Goal: Information Seeking & Learning: Learn about a topic

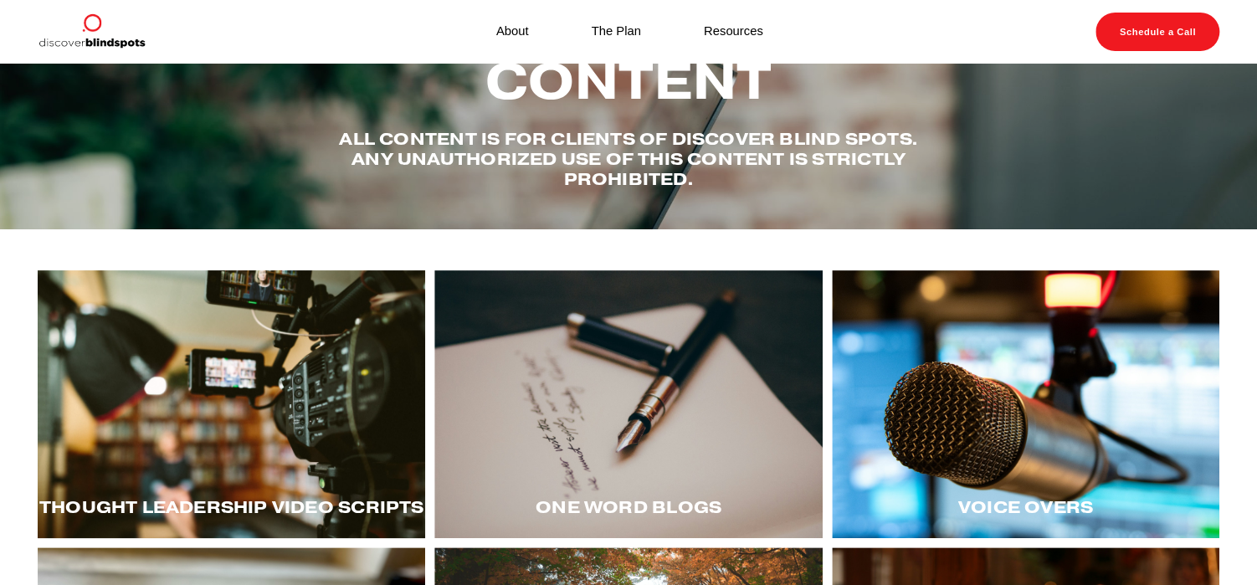
scroll to position [251, 0]
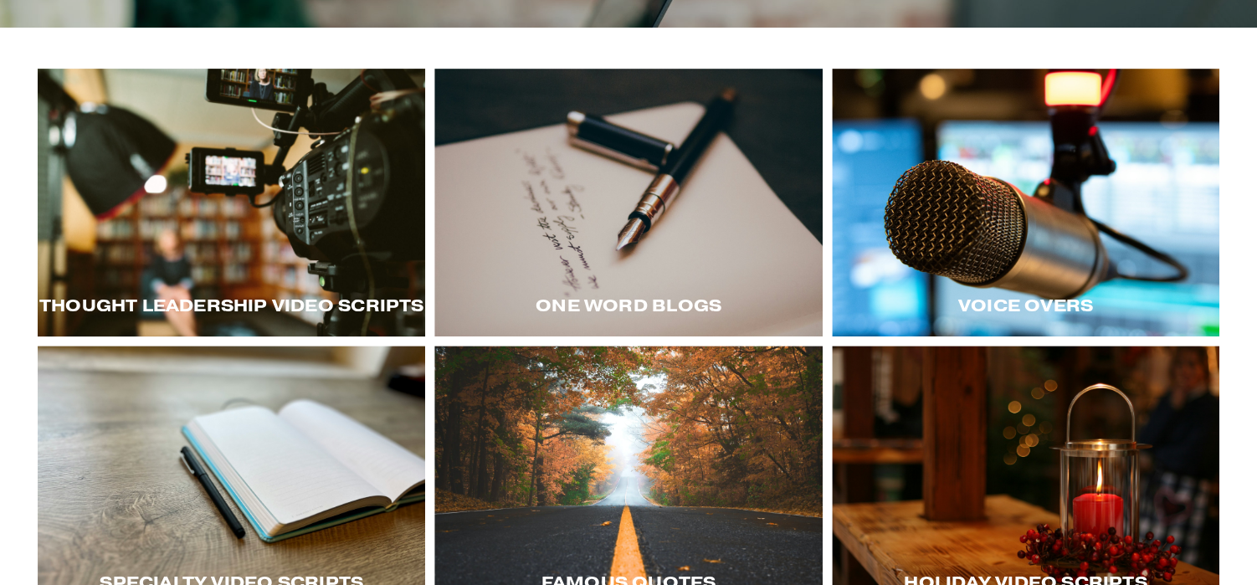
click at [208, 215] on div at bounding box center [231, 203] width 387 height 268
click at [240, 260] on div at bounding box center [231, 203] width 387 height 268
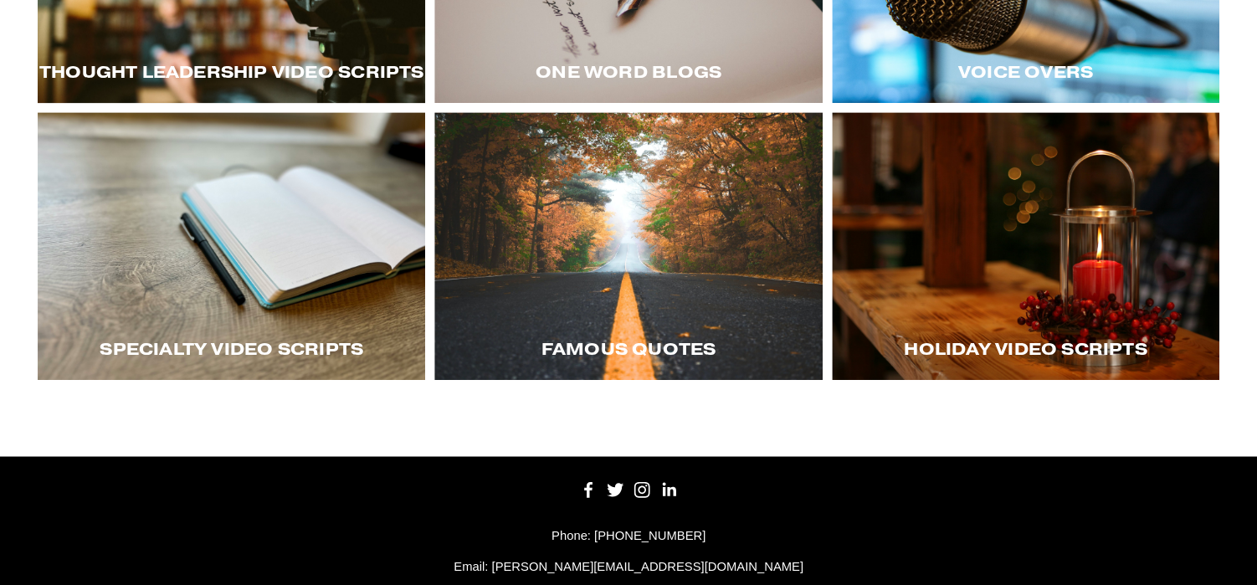
scroll to position [502, 0]
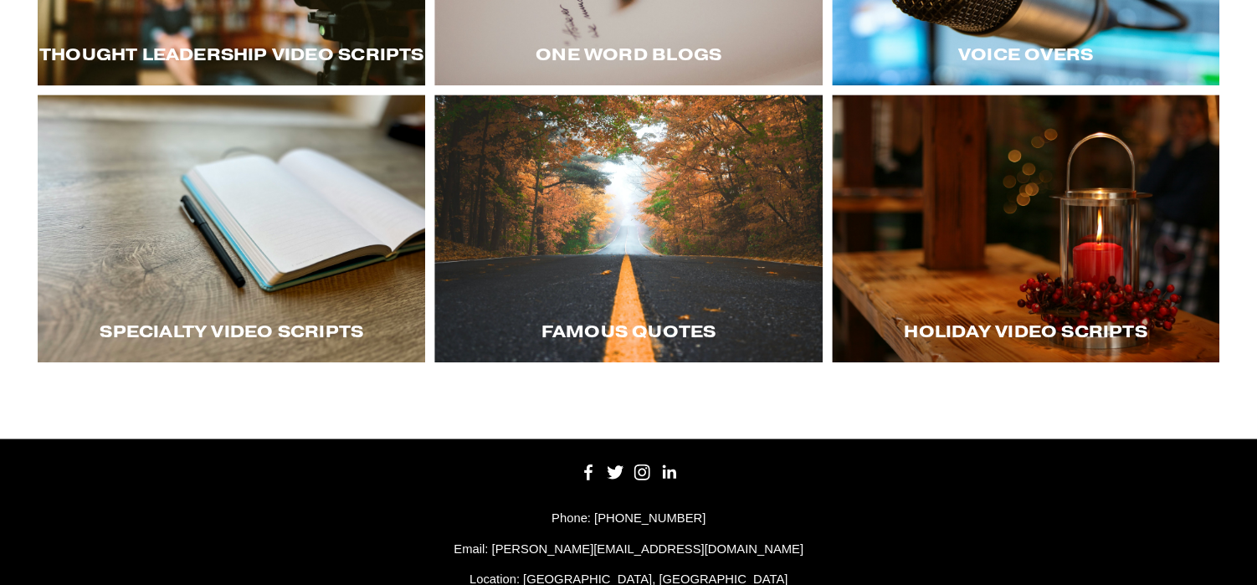
click at [1039, 313] on div "Holiday Video Scripts" at bounding box center [1025, 332] width 387 height 60
click at [1001, 342] on span "Holiday Video Scripts" at bounding box center [1025, 332] width 243 height 22
drag, startPoint x: 1001, startPoint y: 346, endPoint x: 936, endPoint y: 214, distance: 147.5
click at [936, 214] on div at bounding box center [1025, 229] width 387 height 268
click at [276, 310] on div at bounding box center [231, 229] width 387 height 268
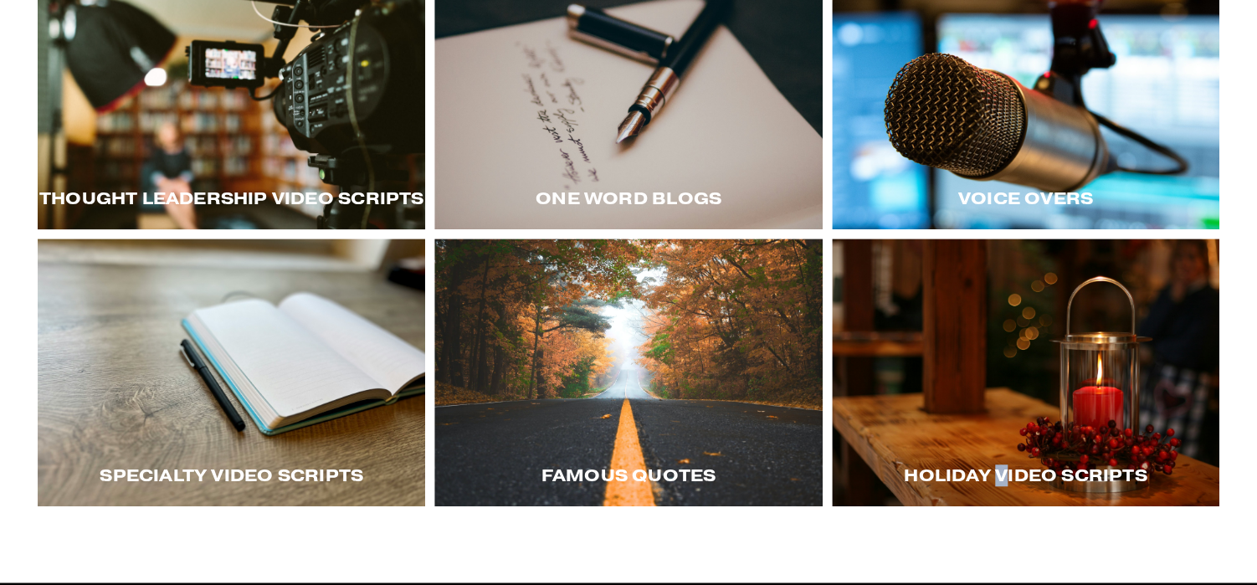
scroll to position [377, 0]
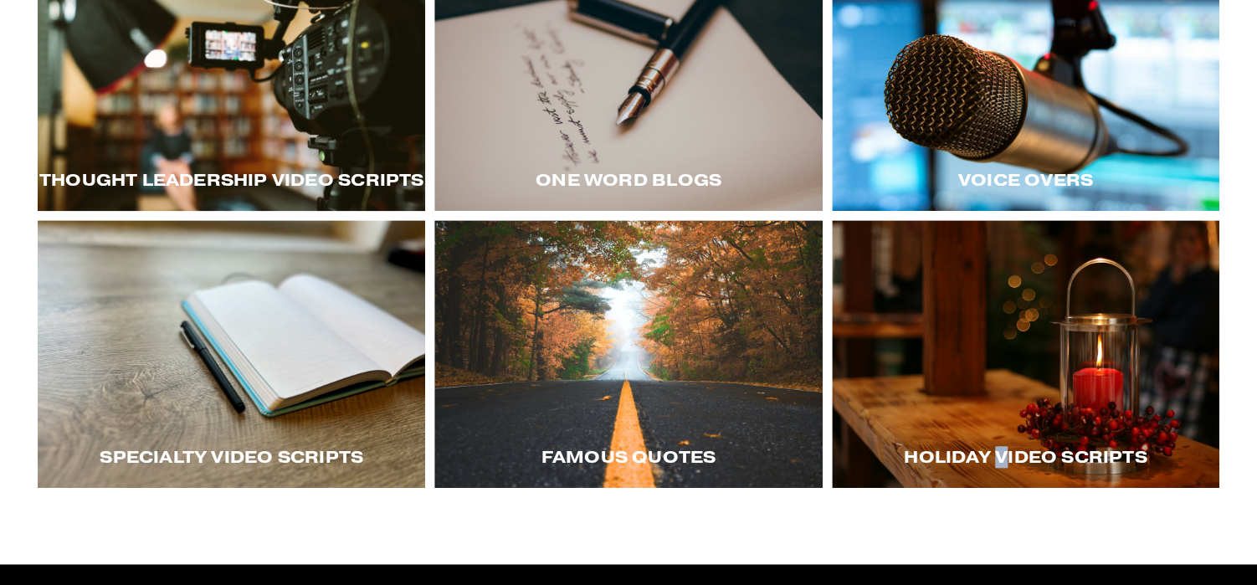
click at [1019, 116] on div at bounding box center [1025, 77] width 387 height 268
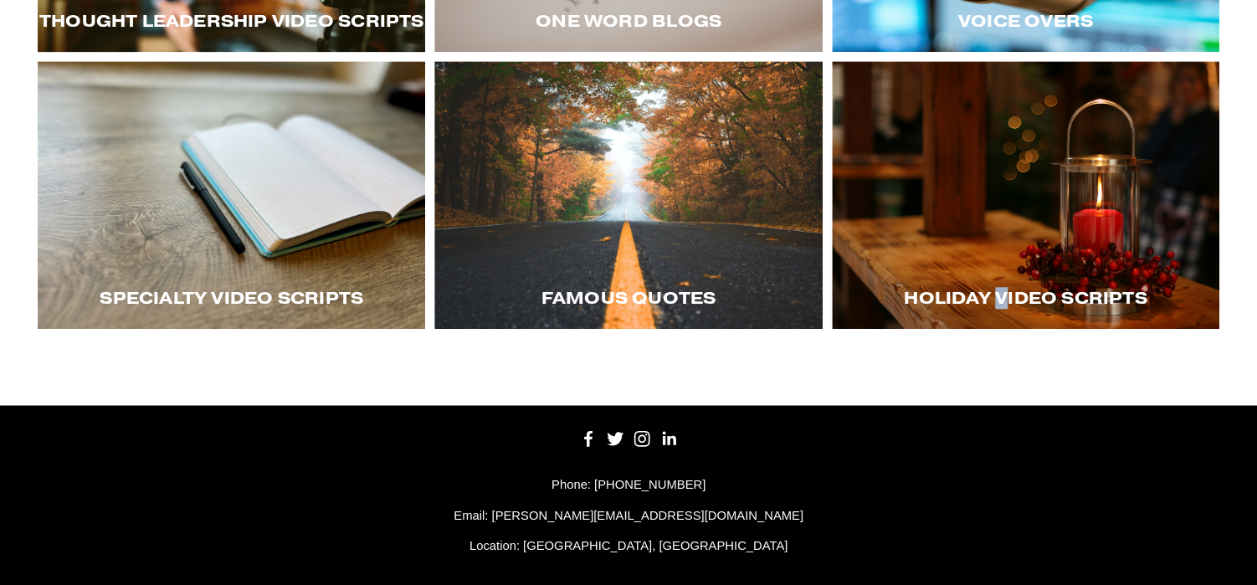
scroll to position [557, 0]
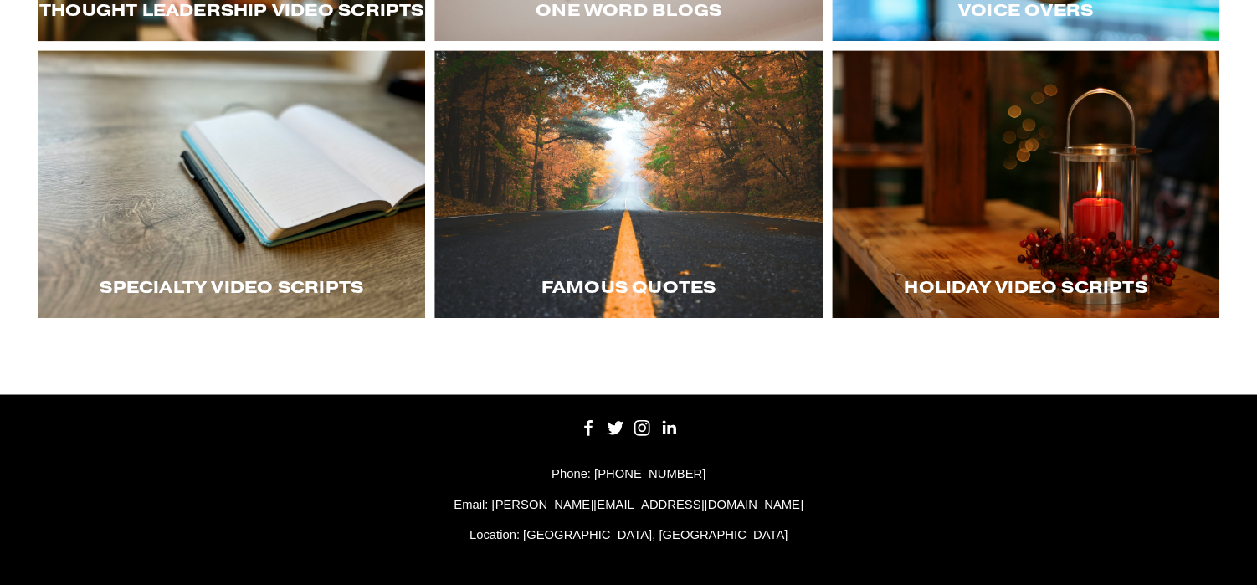
click at [249, 278] on span "Specialty Video Scripts" at bounding box center [232, 287] width 264 height 22
click at [241, 136] on div at bounding box center [231, 184] width 387 height 268
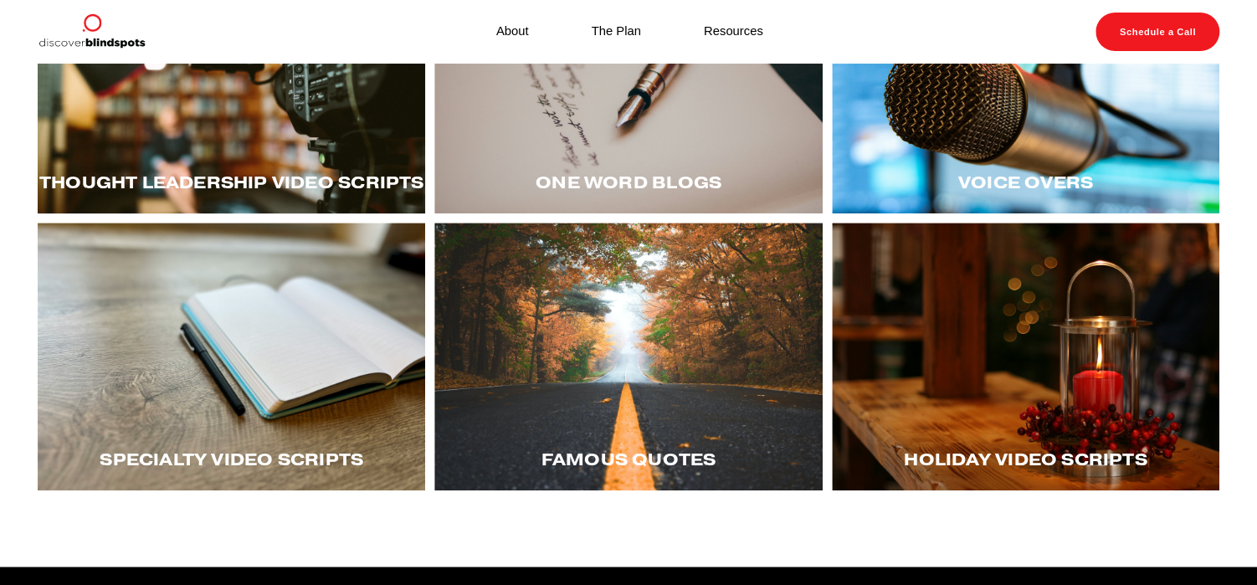
scroll to position [377, 0]
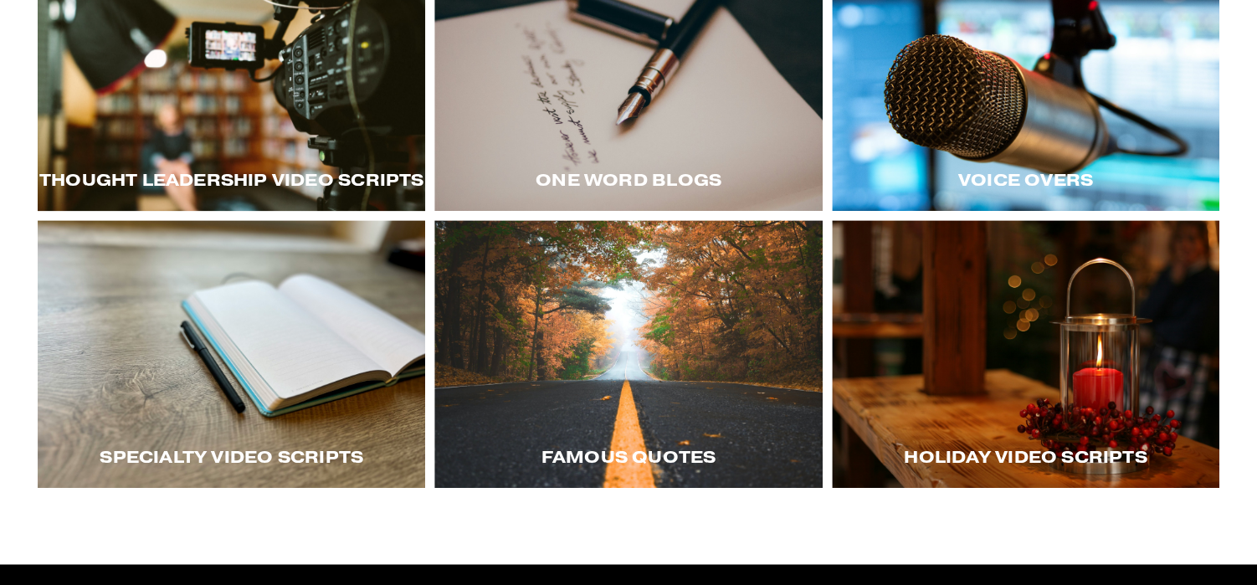
click at [1010, 346] on div at bounding box center [1025, 354] width 387 height 268
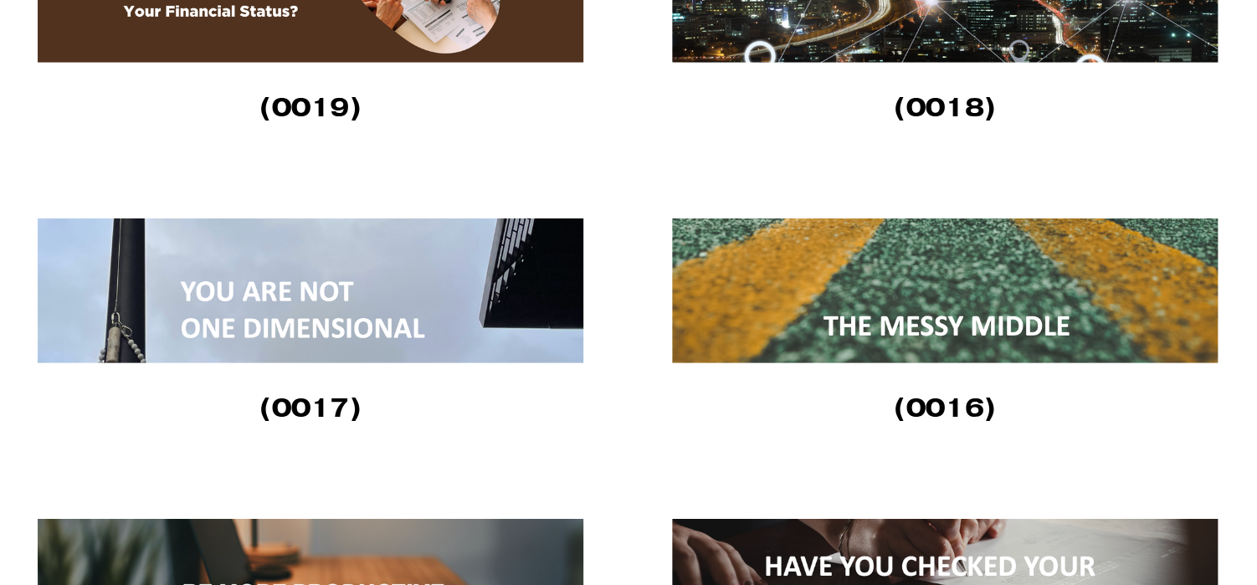
scroll to position [2134, 0]
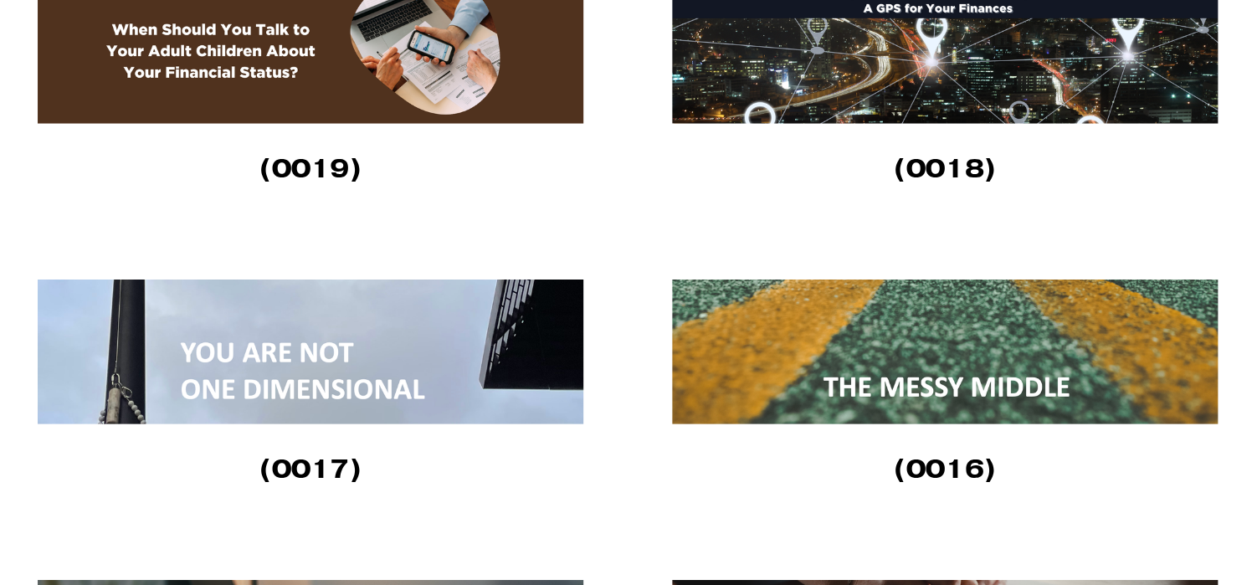
drag, startPoint x: 841, startPoint y: 351, endPoint x: 818, endPoint y: 369, distance: 29.1
click at [842, 350] on img at bounding box center [946, 352] width 549 height 145
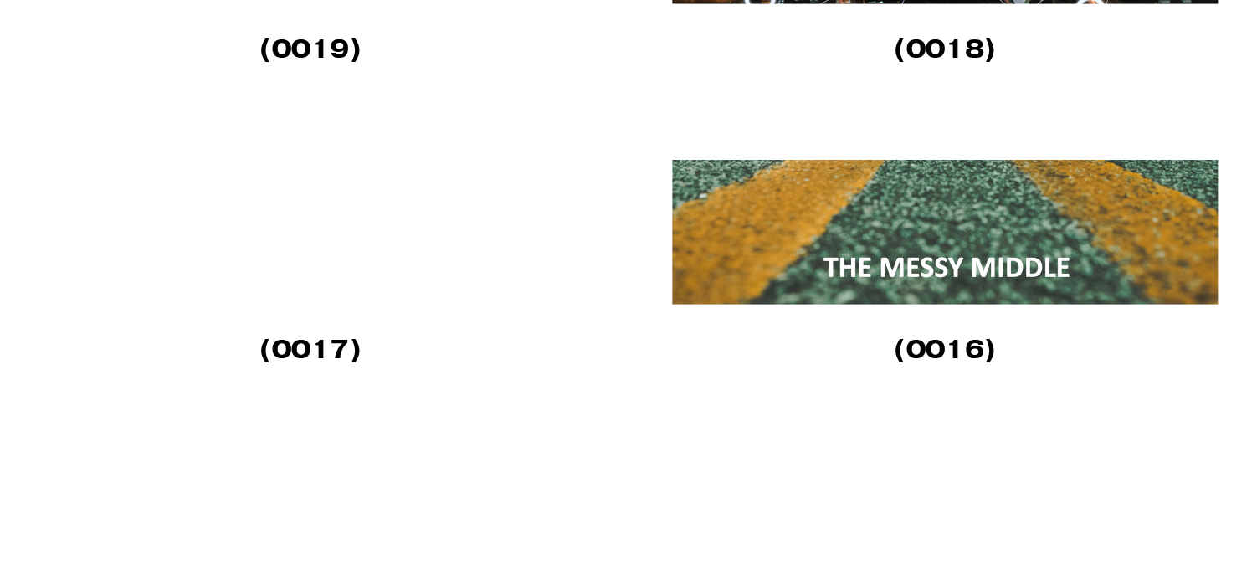
scroll to position [2260, 0]
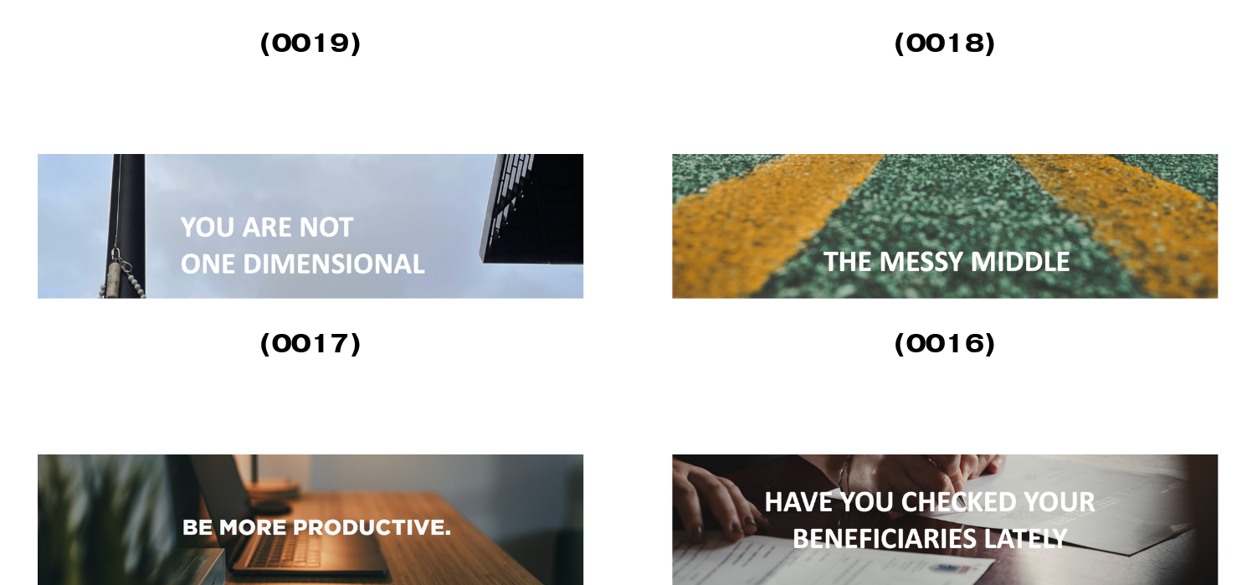
click at [285, 245] on img at bounding box center [312, 226] width 549 height 145
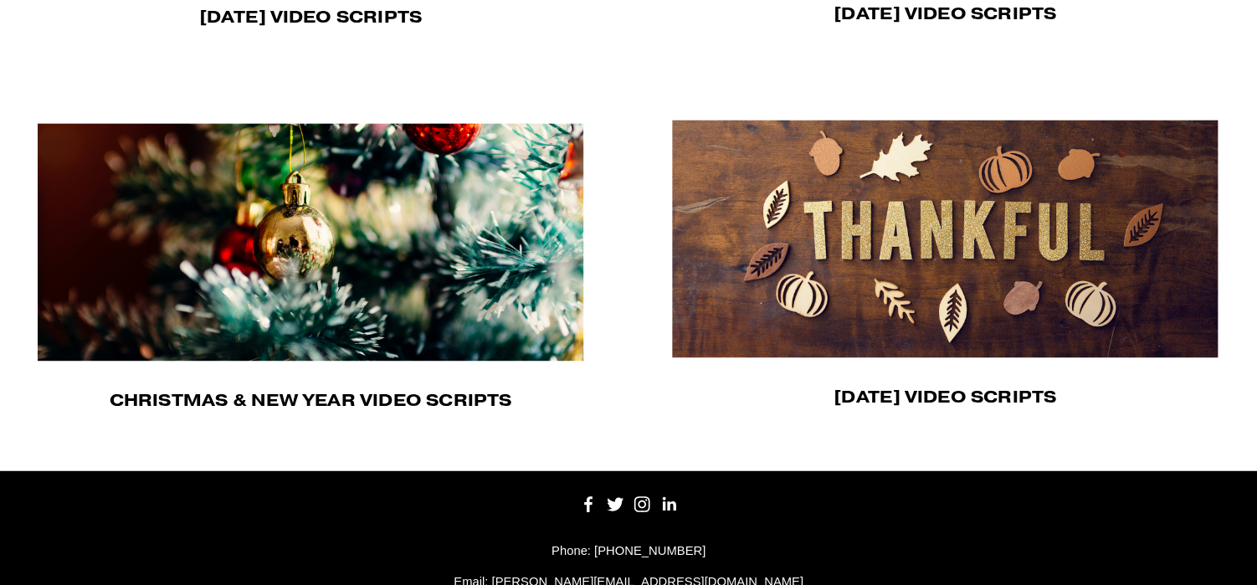
scroll to position [1222, 0]
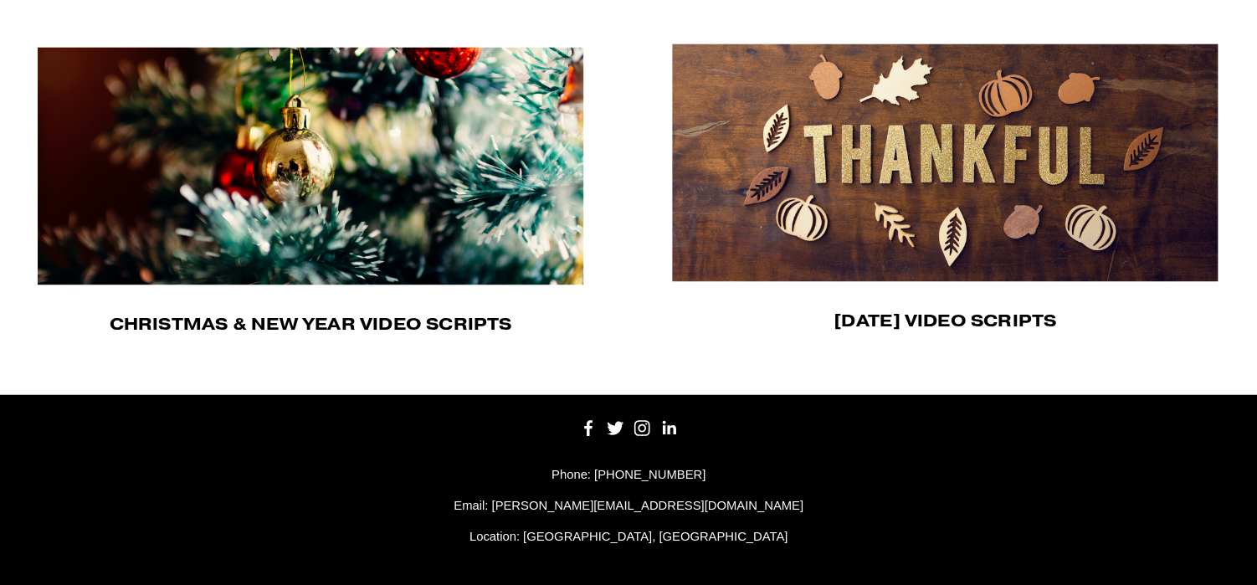
drag, startPoint x: 365, startPoint y: 191, endPoint x: 497, endPoint y: 185, distance: 132.4
click at [367, 188] on img at bounding box center [311, 166] width 547 height 238
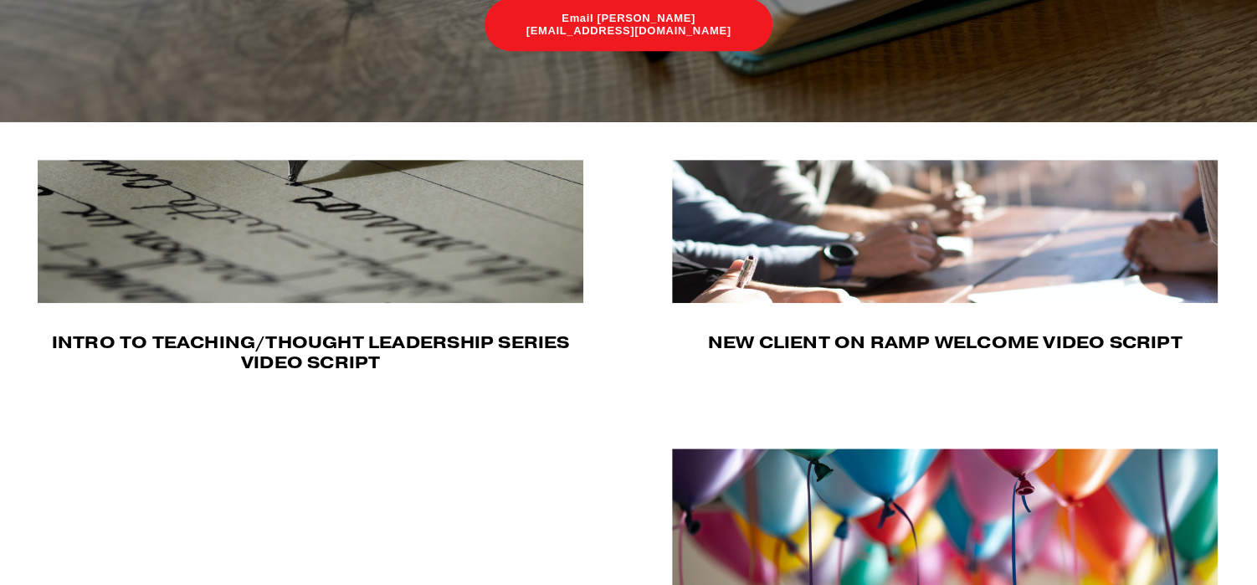
scroll to position [377, 0]
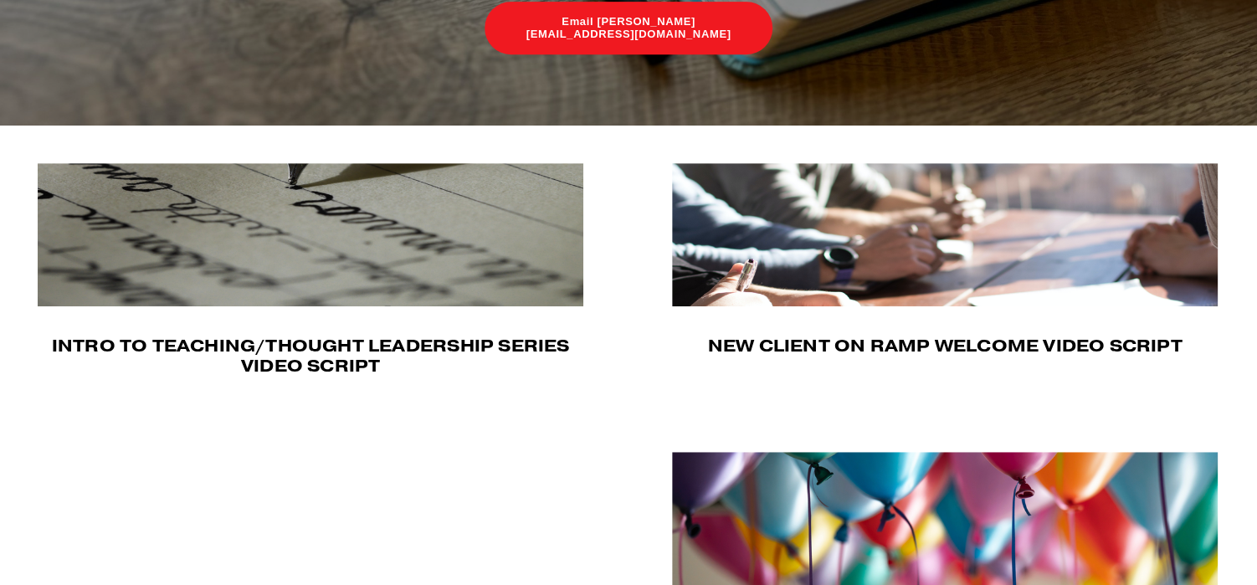
click at [962, 257] on img at bounding box center [945, 234] width 546 height 143
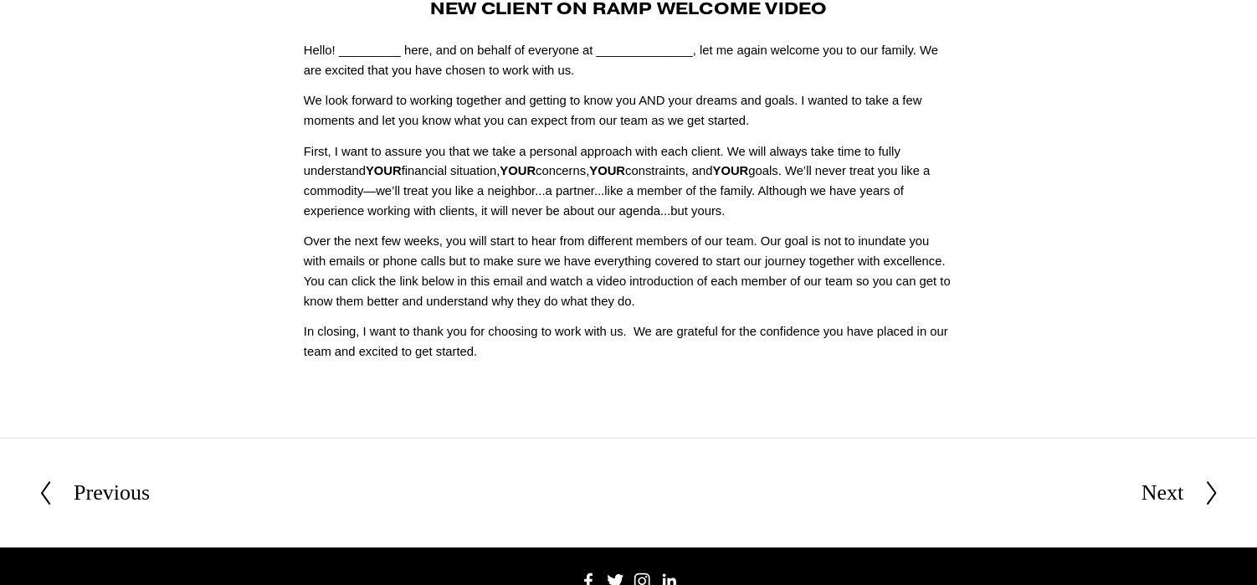
scroll to position [126, 0]
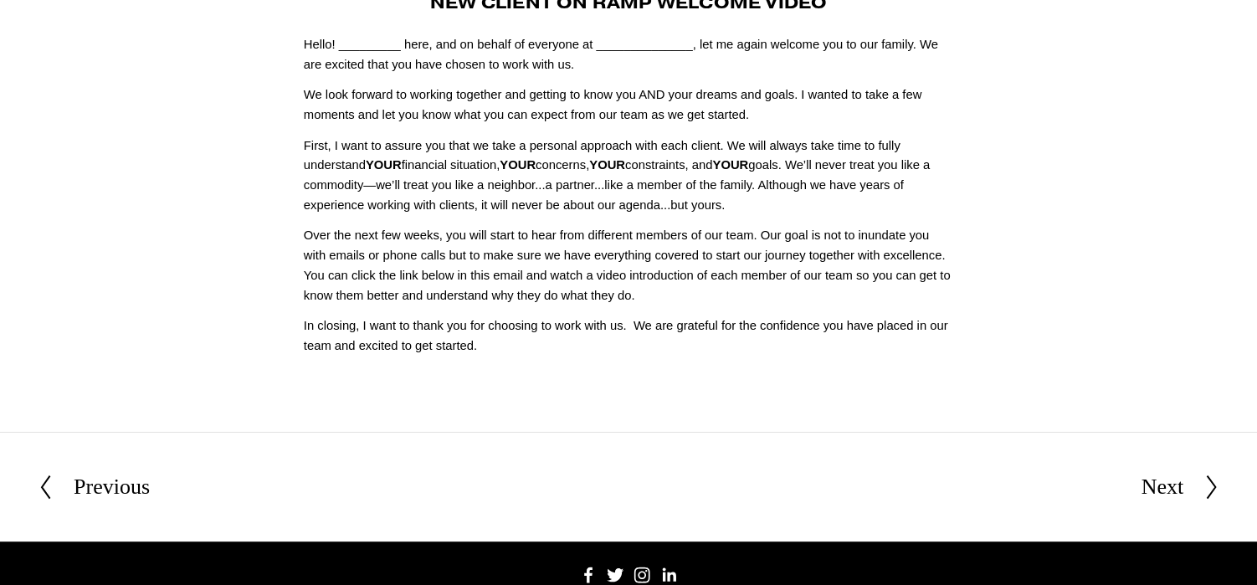
click at [1157, 483] on div "Next" at bounding box center [1162, 486] width 43 height 35
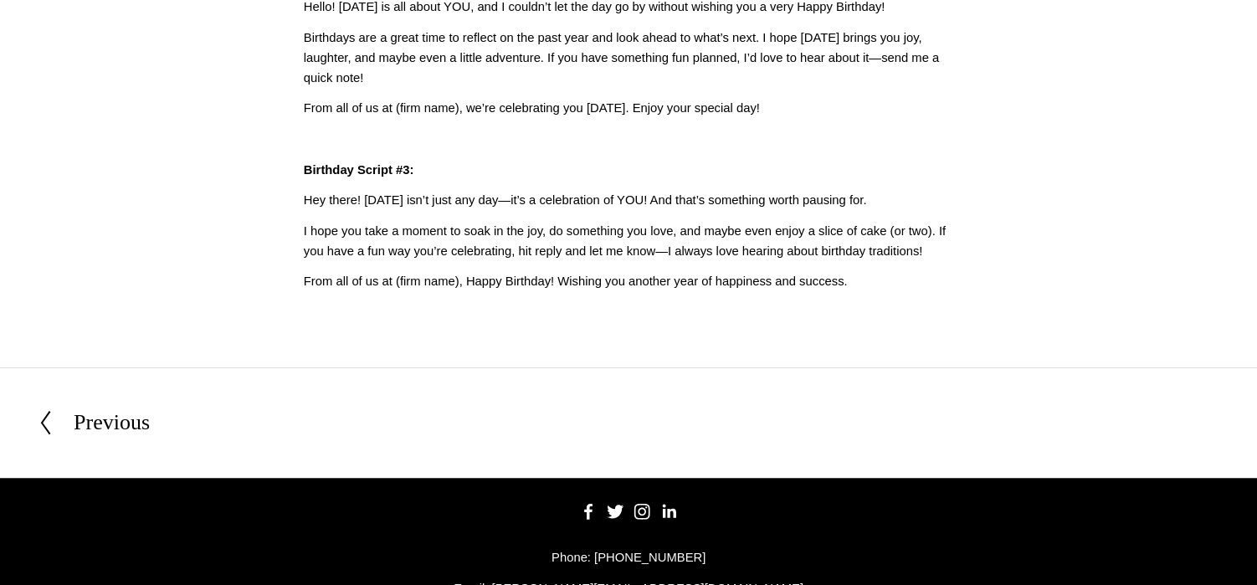
scroll to position [377, 0]
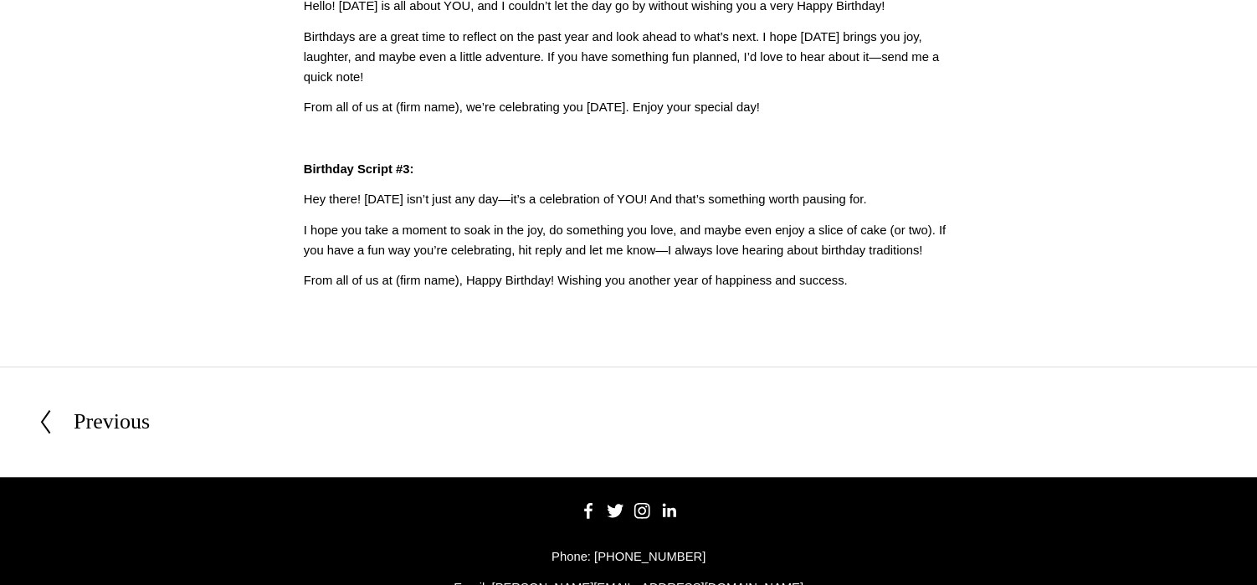
click at [116, 431] on div "Previous" at bounding box center [112, 421] width 76 height 35
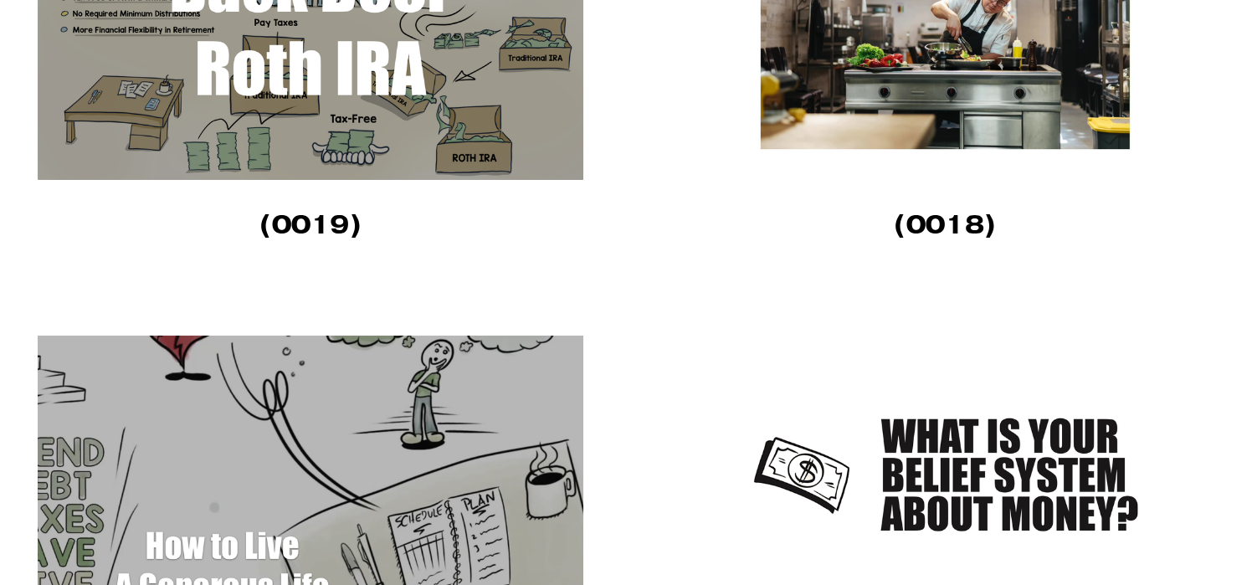
scroll to position [2636, 0]
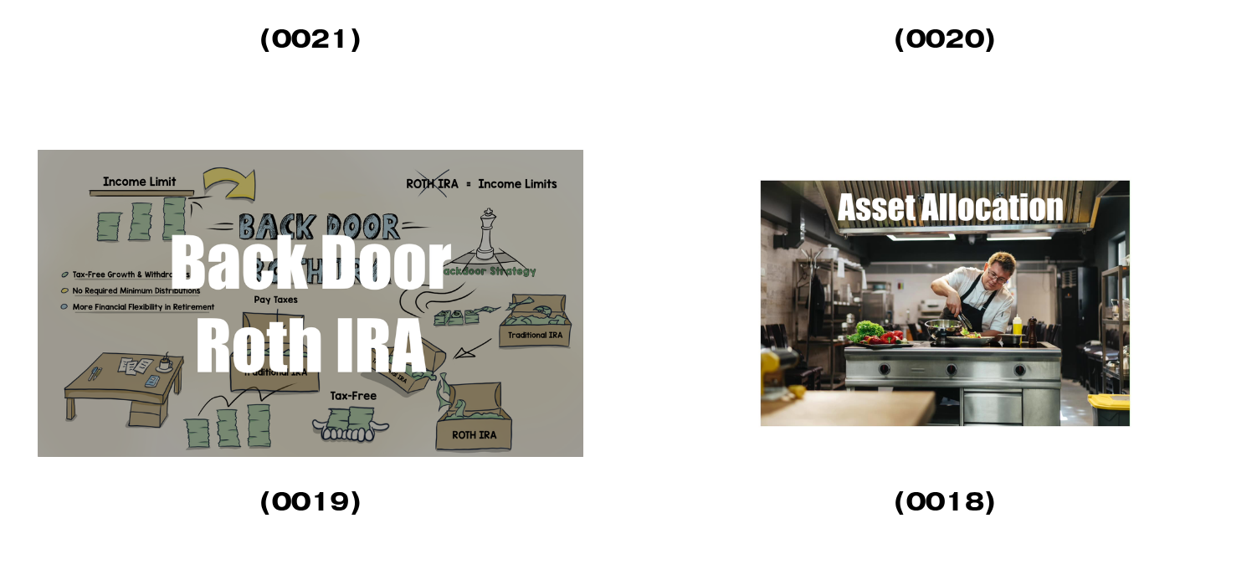
click at [903, 266] on img at bounding box center [945, 303] width 546 height 307
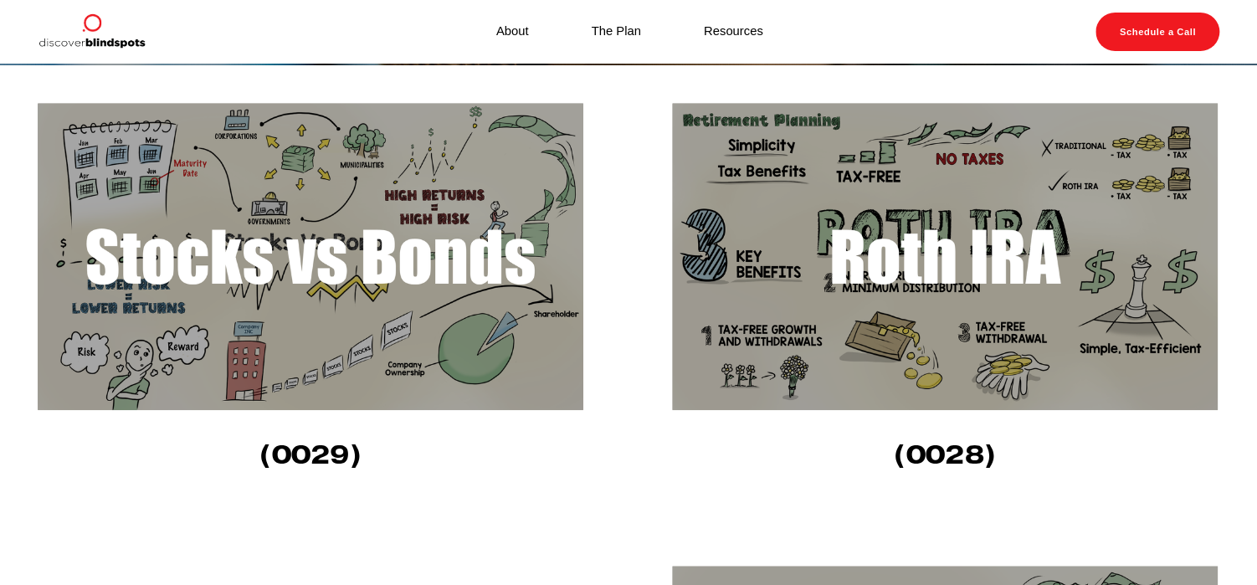
scroll to position [377, 0]
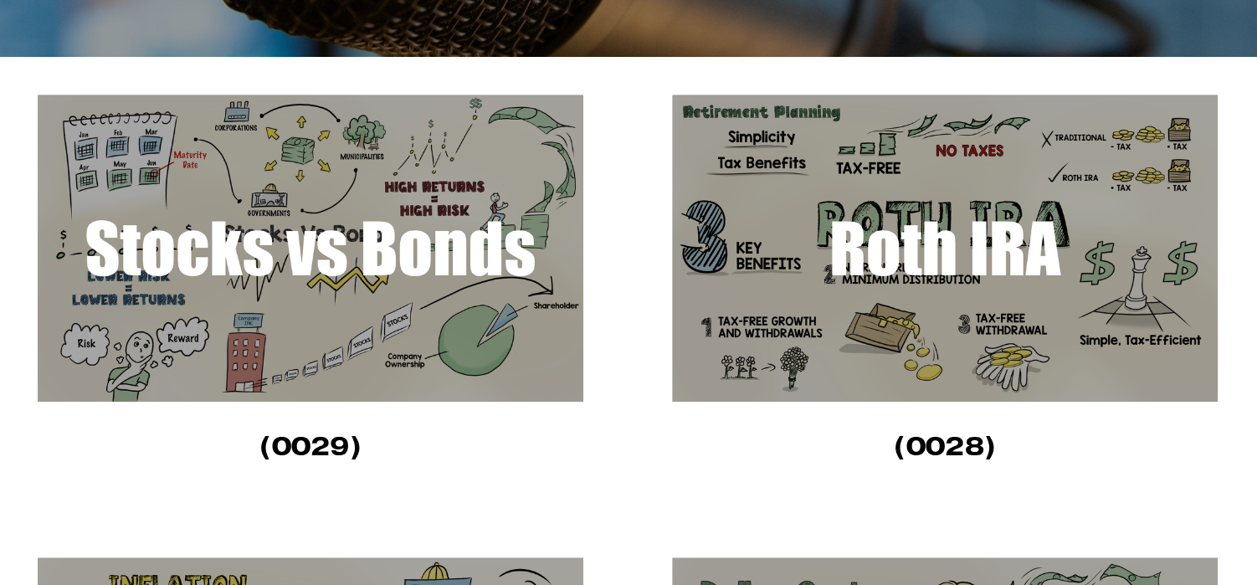
click at [363, 276] on img at bounding box center [311, 248] width 546 height 307
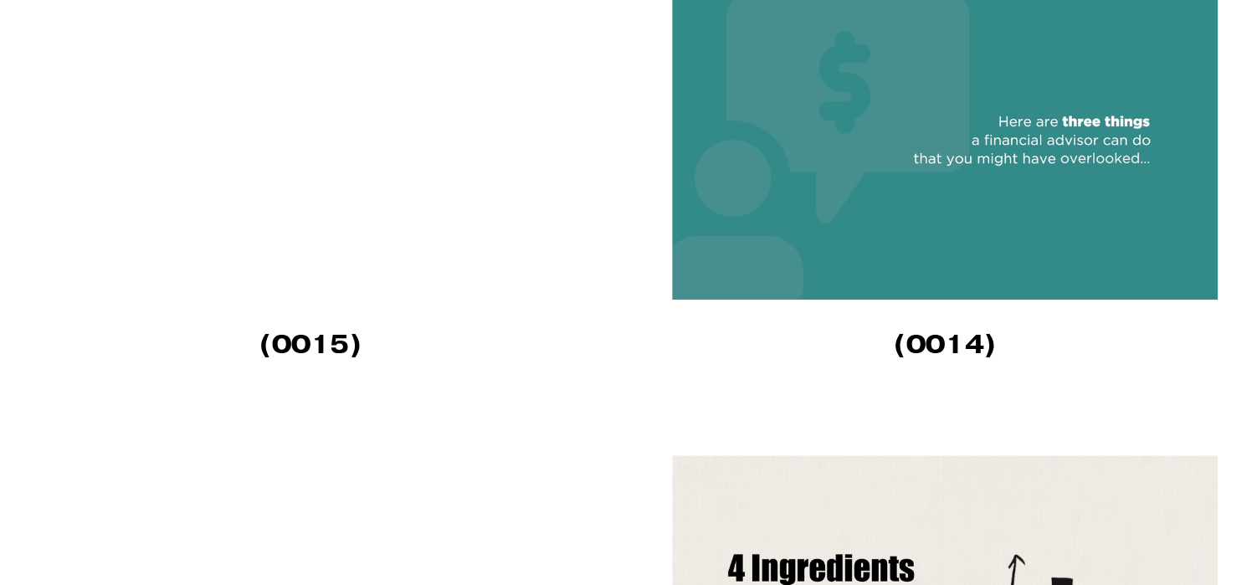
scroll to position [3640, 0]
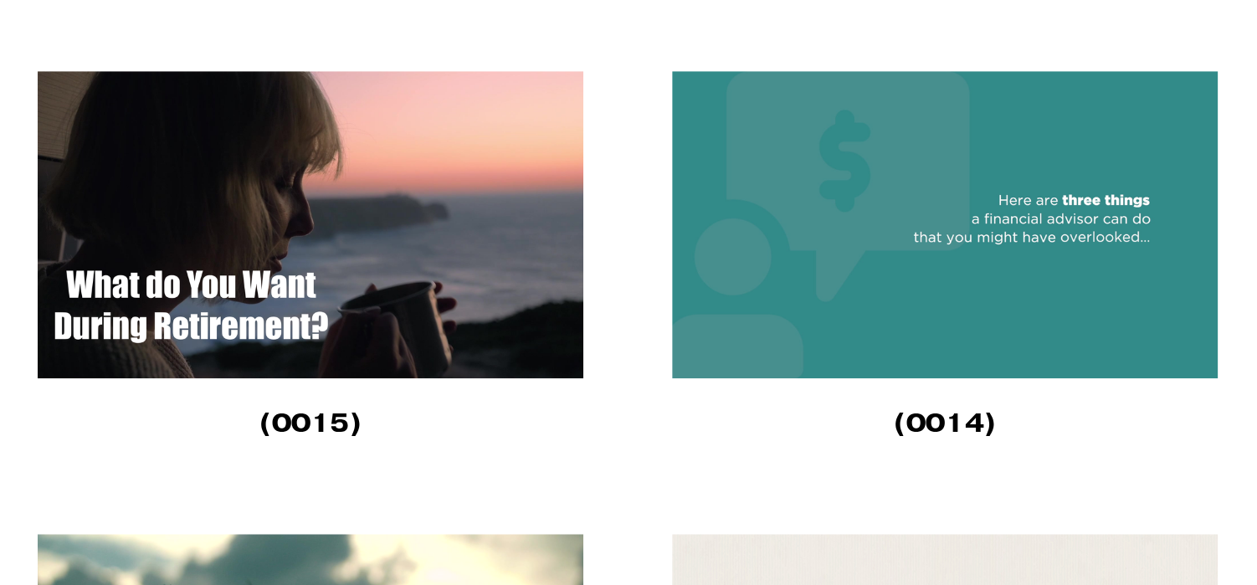
drag, startPoint x: 869, startPoint y: 273, endPoint x: 879, endPoint y: 286, distance: 16.7
click at [871, 273] on img at bounding box center [945, 224] width 546 height 307
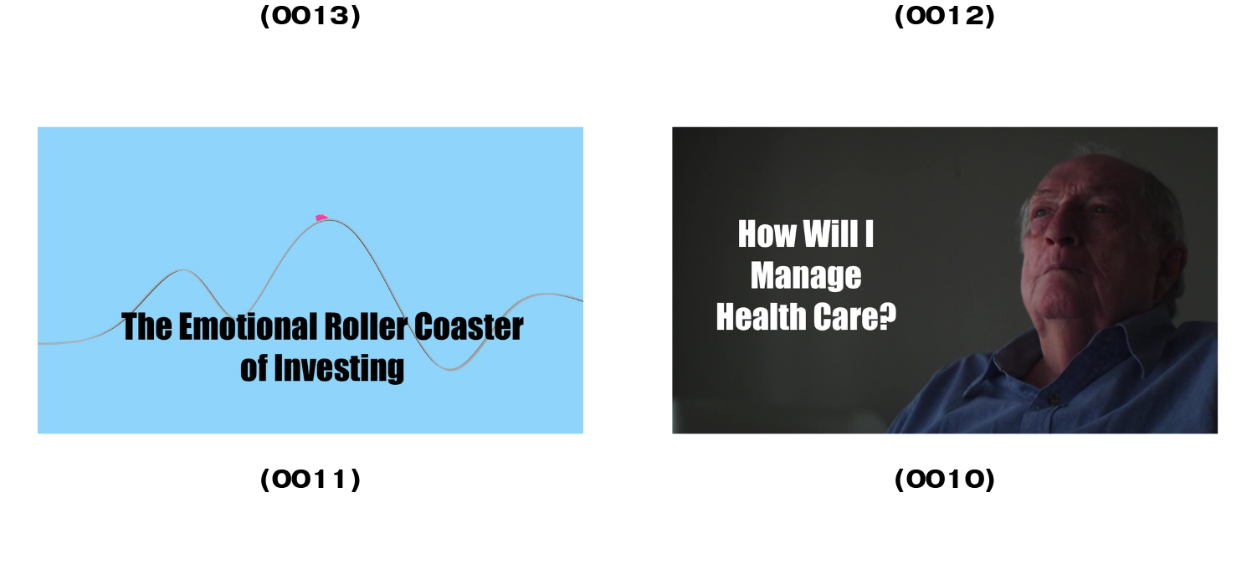
scroll to position [4134, 0]
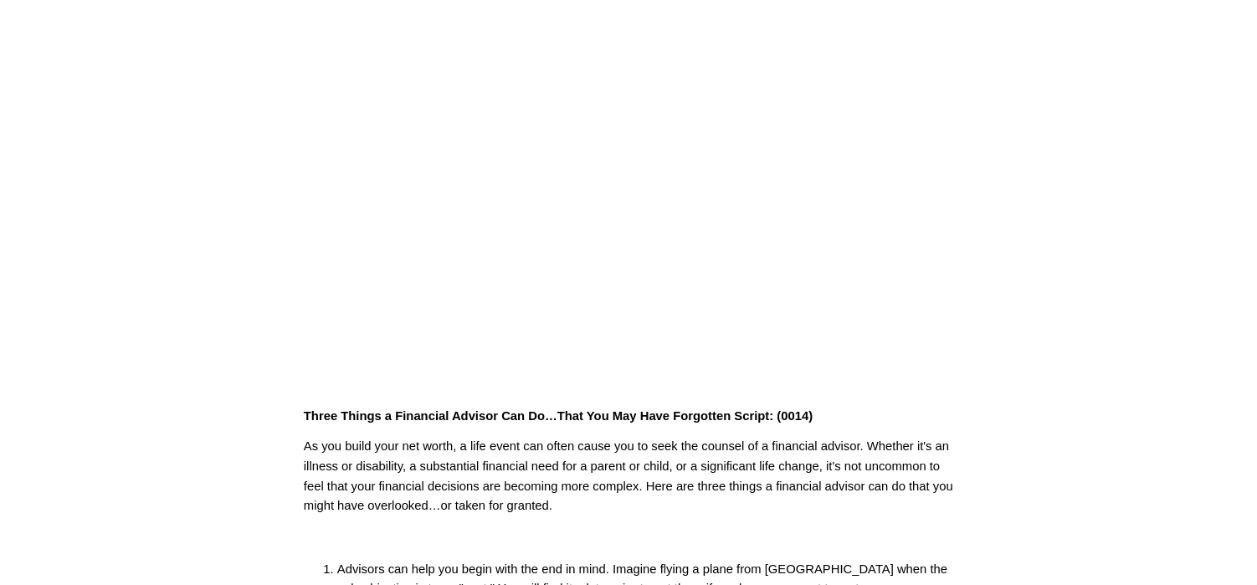
scroll to position [102, 0]
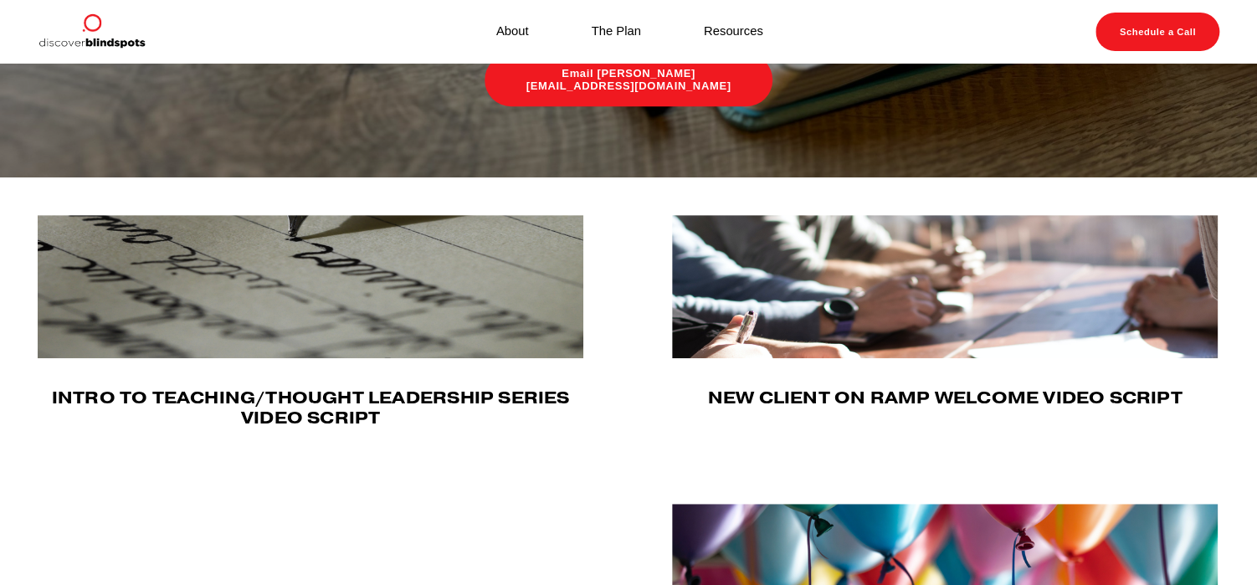
scroll to position [331, 0]
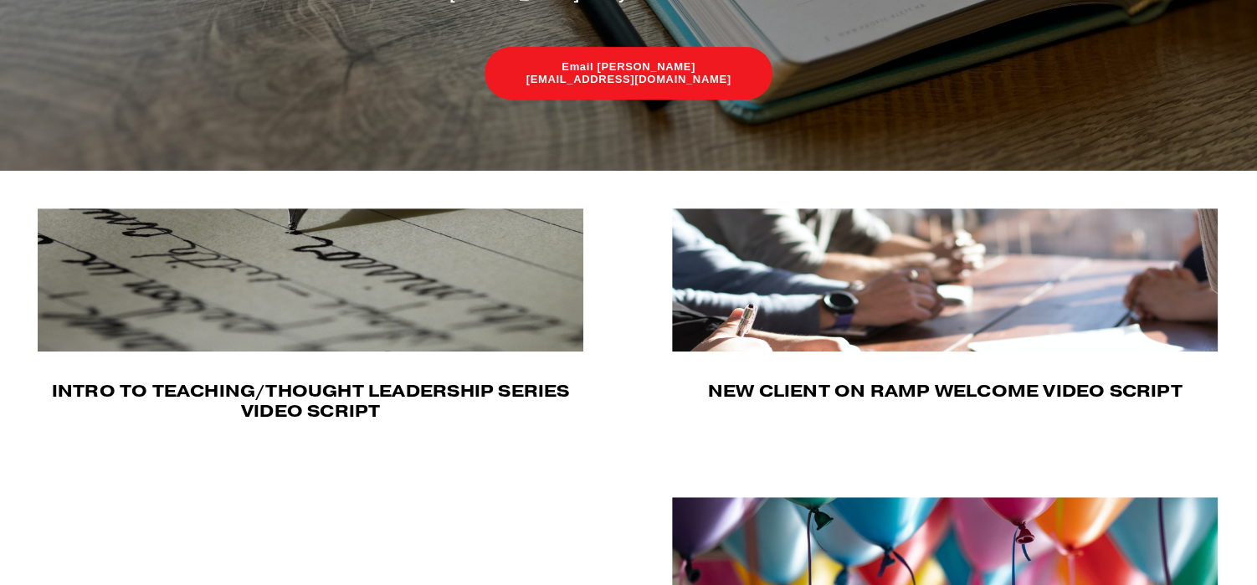
drag, startPoint x: 830, startPoint y: 282, endPoint x: 952, endPoint y: 305, distance: 124.4
click at [831, 282] on img at bounding box center [945, 279] width 546 height 143
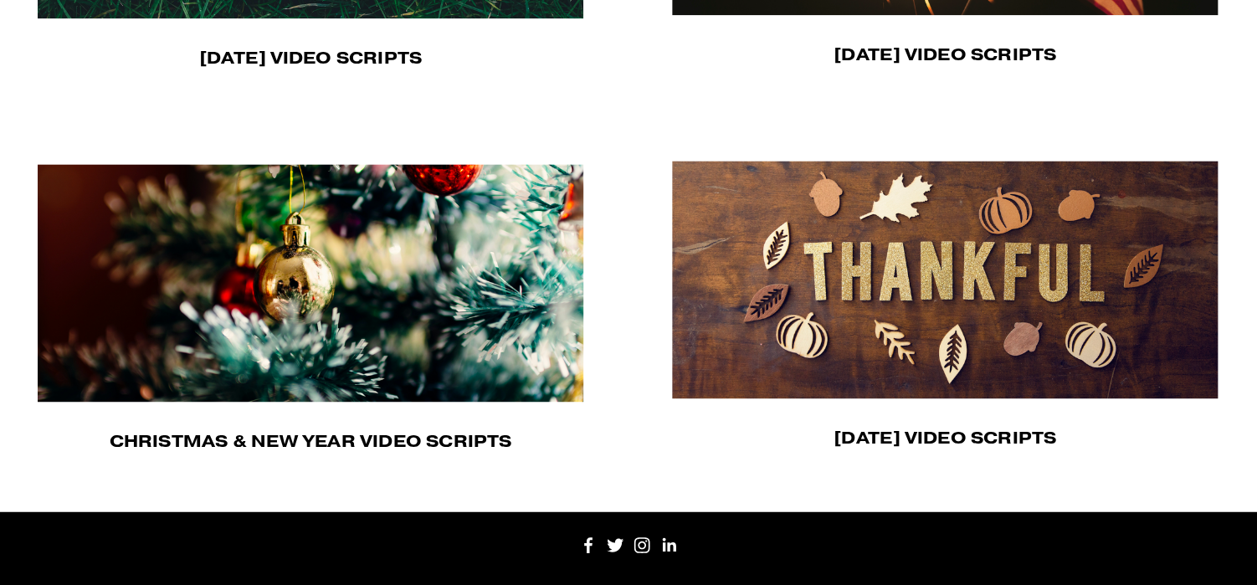
scroll to position [1130, 0]
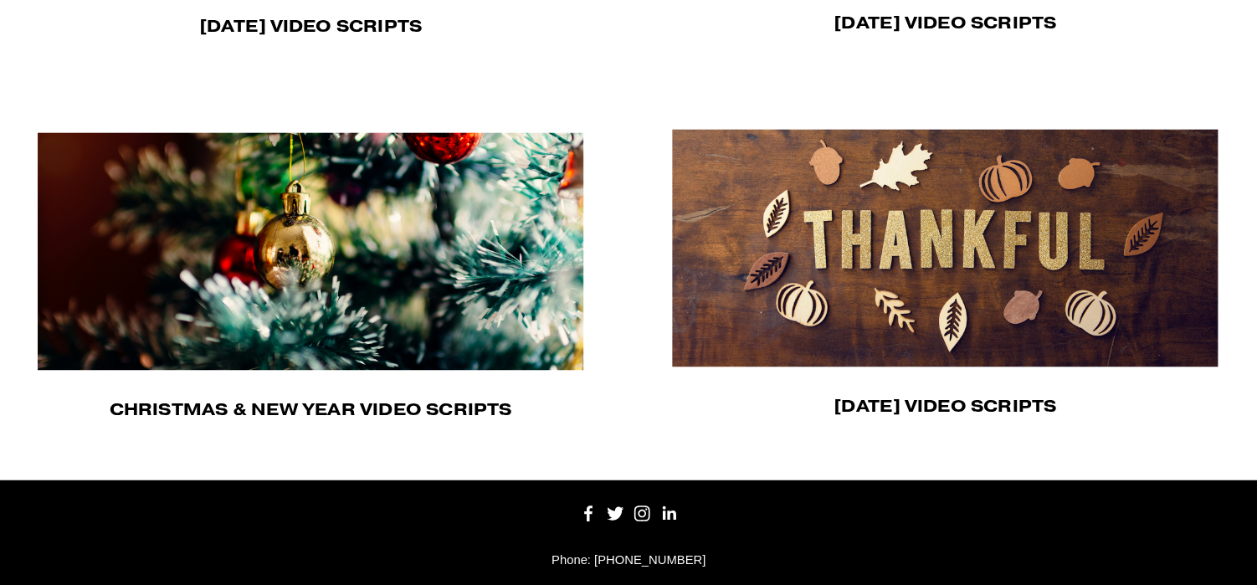
click at [361, 281] on img at bounding box center [311, 251] width 547 height 238
